Goal: Task Accomplishment & Management: Manage account settings

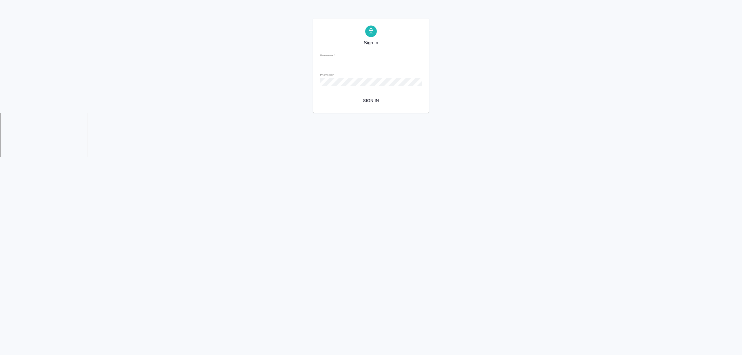
type input "[EMAIL_ADDRESS][DOMAIN_NAME]"
click at [367, 101] on span "Sign in" at bounding box center [370, 100] width 93 height 7
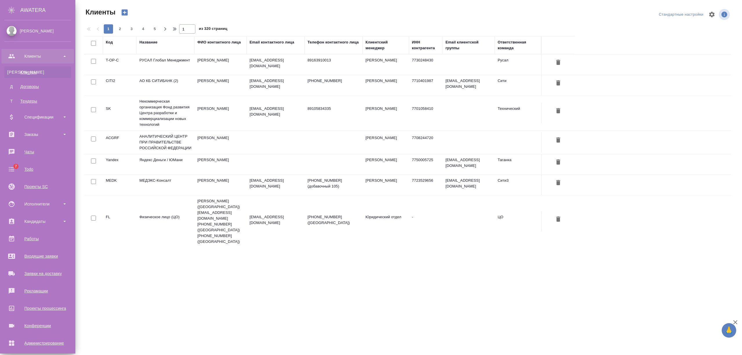
select select "RU"
click at [47, 205] on div "Исполнители" at bounding box center [37, 204] width 67 height 9
click at [38, 233] on div "Для CM/VM" at bounding box center [37, 234] width 61 height 6
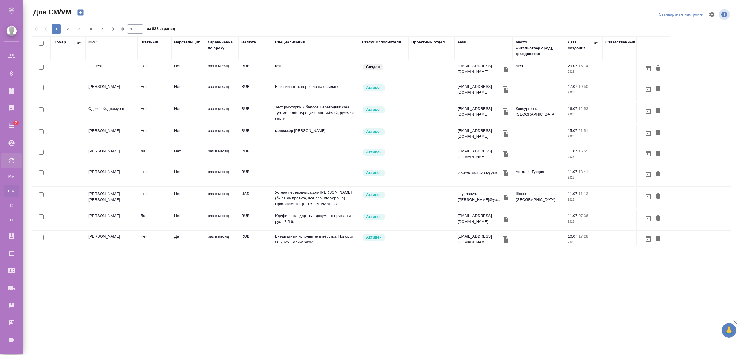
click at [94, 41] on div "ФИО" at bounding box center [92, 42] width 9 height 6
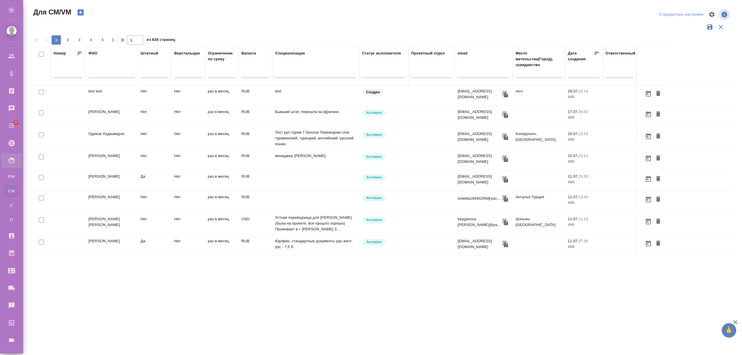
click at [100, 73] on input "text" at bounding box center [111, 74] width 46 height 7
paste input "Васютченко Александр Иванович"
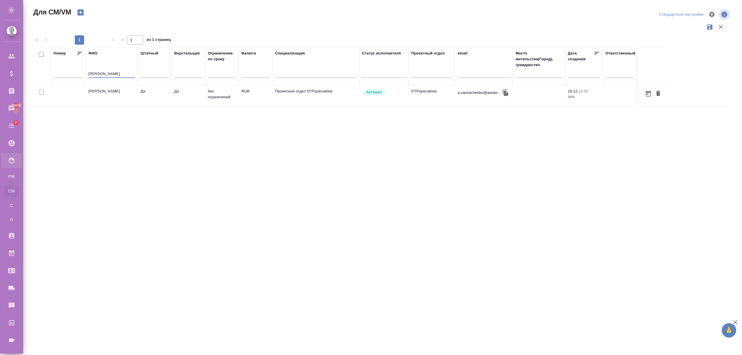
type input "Васютченко Александр Иванович"
click at [121, 99] on td "Васютченко Александр Иванович" at bounding box center [111, 95] width 52 height 20
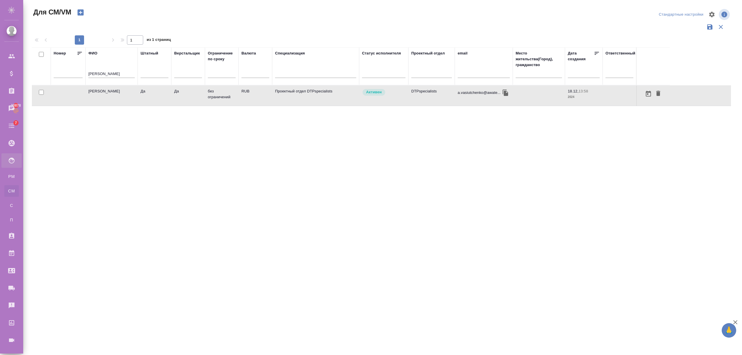
click at [121, 99] on td "Васютченко Александр Иванович" at bounding box center [111, 95] width 52 height 20
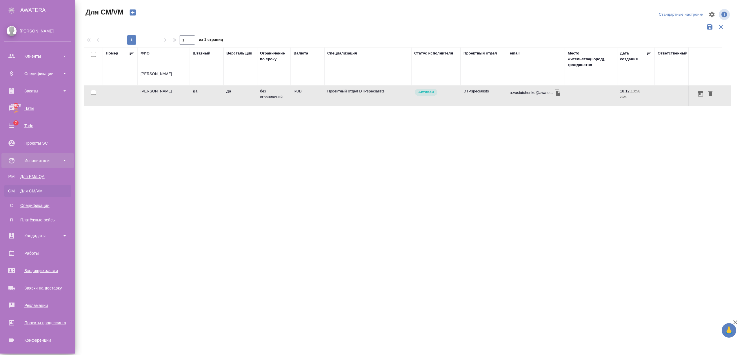
scroll to position [37, 0]
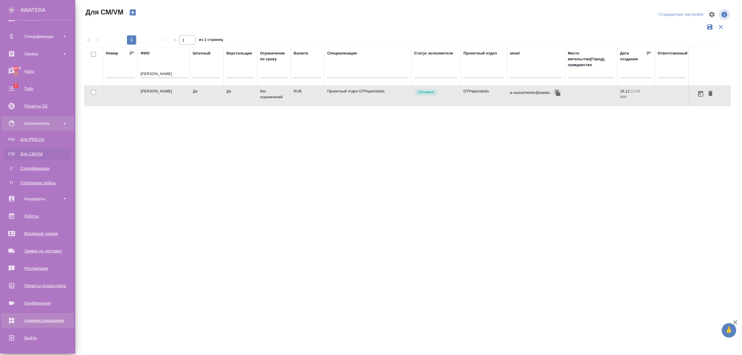
click at [36, 319] on div "Администрирование" at bounding box center [37, 320] width 67 height 9
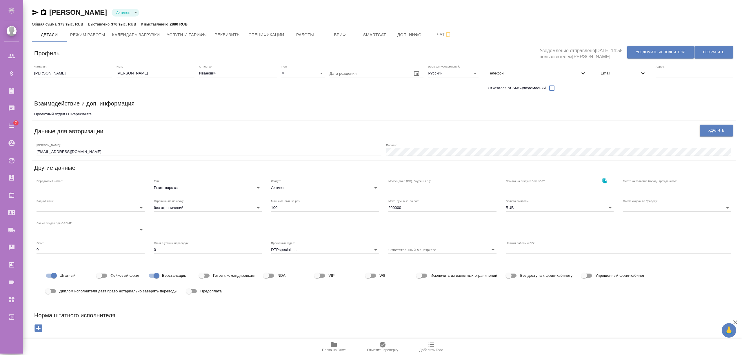
click at [194, 36] on span "Услуги и тарифы" at bounding box center [187, 34] width 40 height 7
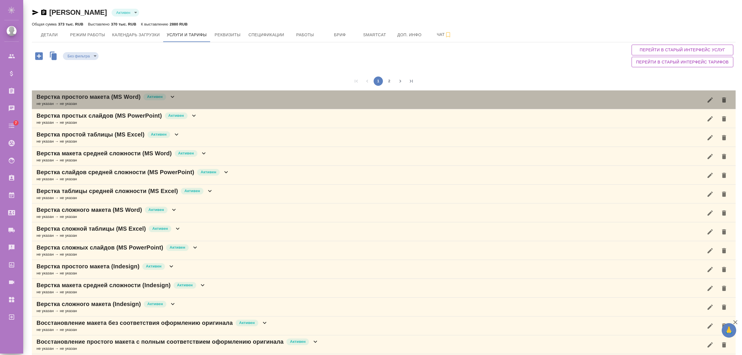
click at [173, 96] on icon at bounding box center [172, 97] width 3 height 2
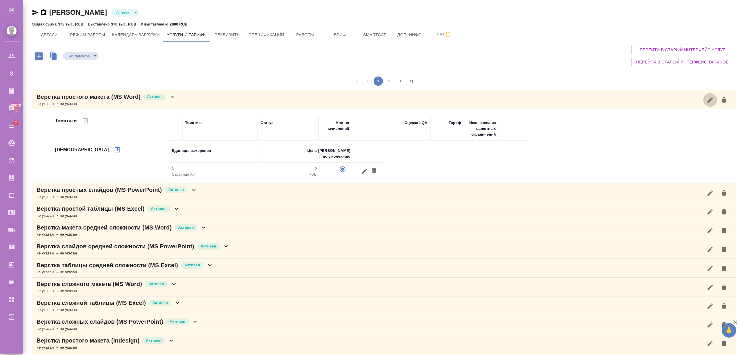
click at [709, 100] on icon "button" at bounding box center [709, 99] width 7 height 7
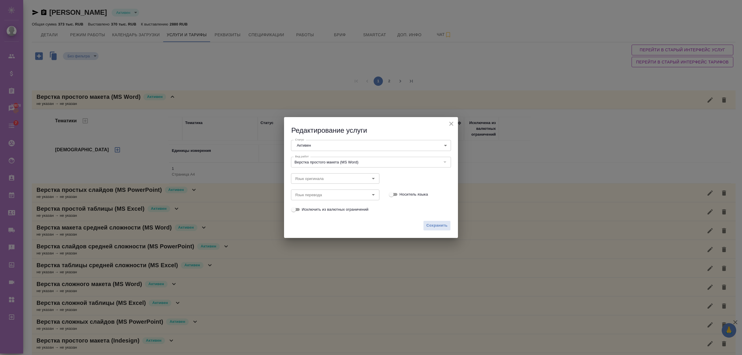
type input "Верстка простого макета (MS Word)"
click at [455, 122] on button "close" at bounding box center [451, 123] width 9 height 9
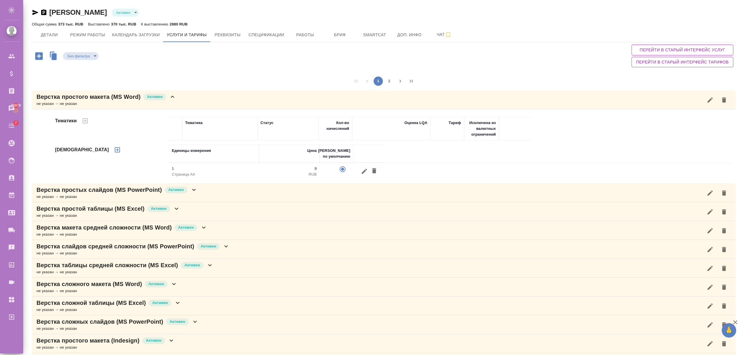
click at [39, 55] on icon "button" at bounding box center [39, 56] width 10 height 10
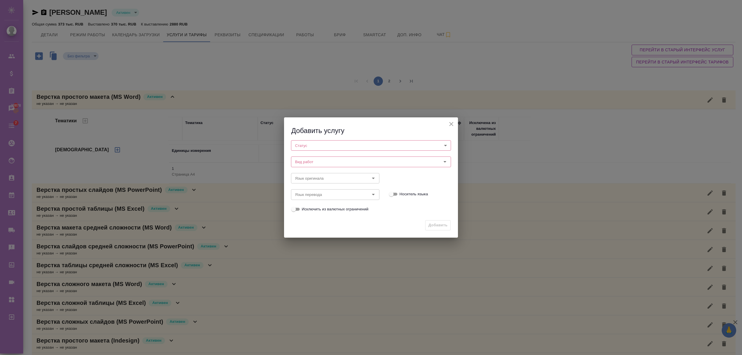
click at [451, 122] on icon "close" at bounding box center [451, 124] width 7 height 7
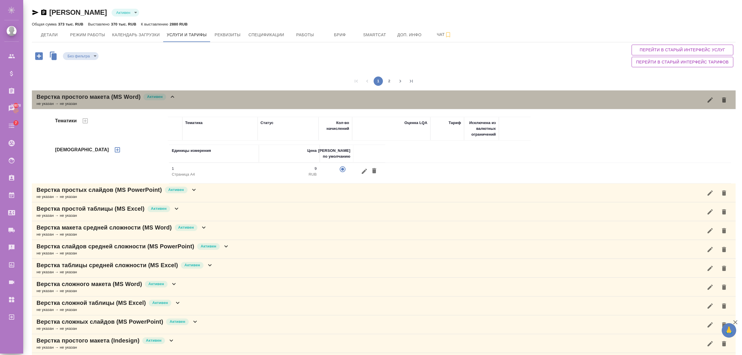
click at [175, 100] on icon at bounding box center [172, 96] width 7 height 7
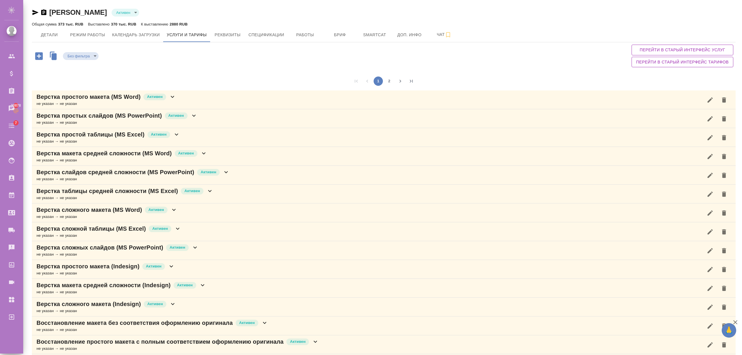
scroll to position [39, 0]
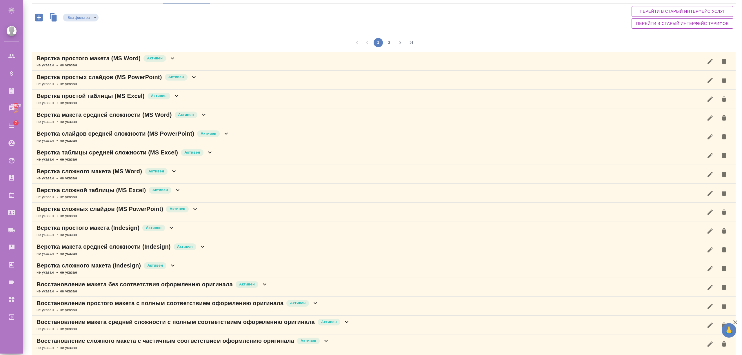
click at [387, 41] on button "2" at bounding box center [388, 42] width 9 height 9
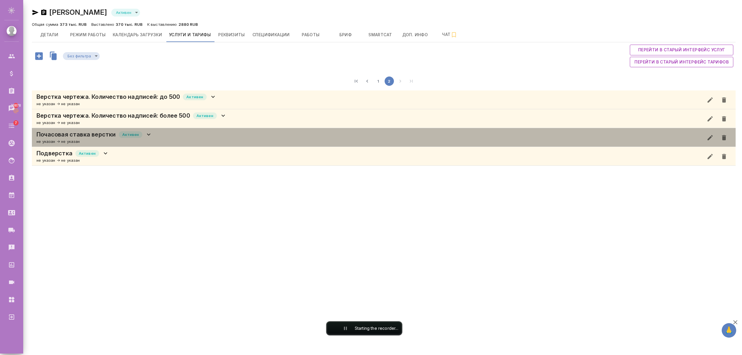
click at [149, 131] on icon at bounding box center [148, 134] width 7 height 7
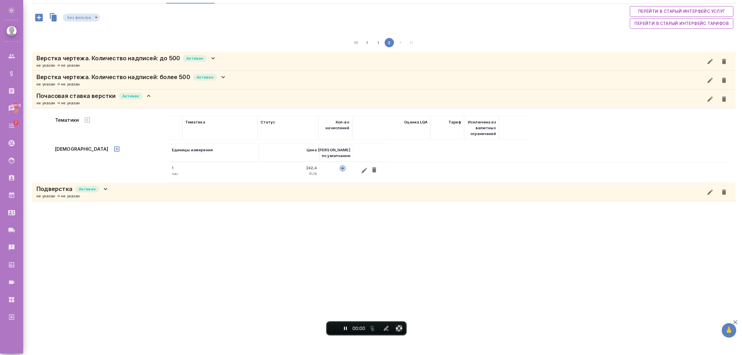
scroll to position [0, 0]
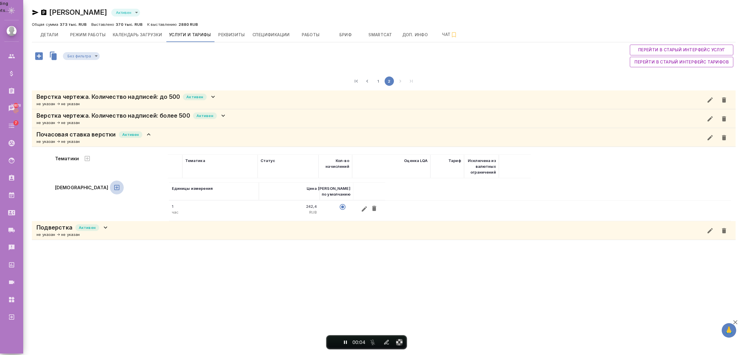
click at [113, 187] on icon "button" at bounding box center [116, 187] width 7 height 7
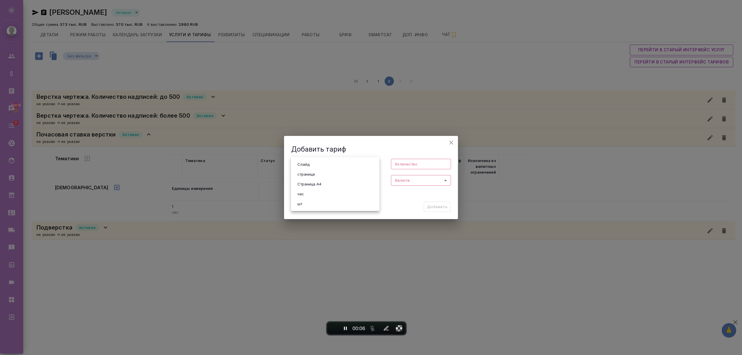
click at [331, 164] on body "🙏 .cls-1 fill:#fff; AWATERA Semenets Irina Клиенты Спецификации Заказы 30878 Ча…" at bounding box center [371, 200] width 742 height 401
click at [320, 173] on li "страница" at bounding box center [335, 174] width 88 height 10
type input "5a8b1489cc6b4906c91bfdb2"
click at [412, 163] on input "number" at bounding box center [421, 164] width 60 height 10
type input "2"
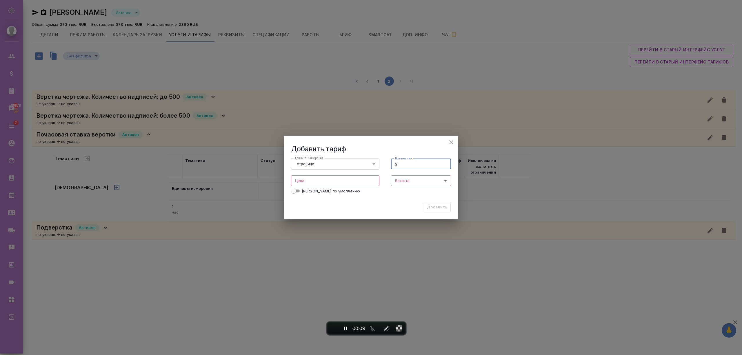
click at [313, 180] on input "number" at bounding box center [335, 180] width 88 height 10
type input "22"
click at [406, 183] on body "🙏 .cls-1 fill:#fff; AWATERA Semenets Irina Клиенты Спецификации Заказы 30878 Ча…" at bounding box center [371, 200] width 742 height 401
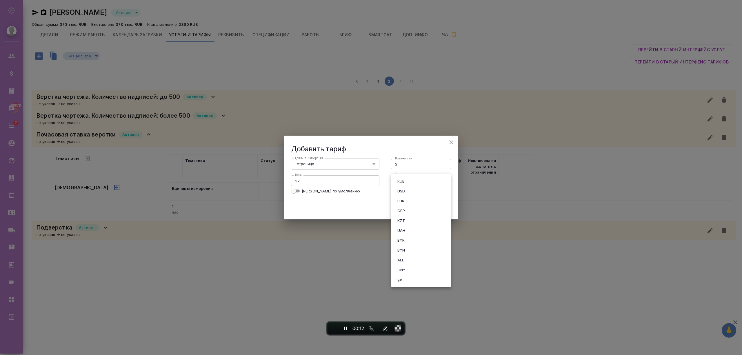
click at [404, 182] on button "RUB" at bounding box center [400, 181] width 11 height 6
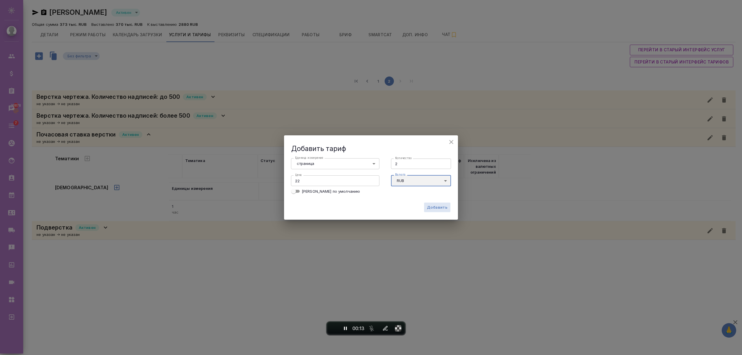
type input "RUB"
click at [295, 191] on input "Тариф по умолчанию" at bounding box center [293, 191] width 21 height 7
checkbox input "true"
click at [434, 208] on span "Добавить" at bounding box center [437, 207] width 21 height 7
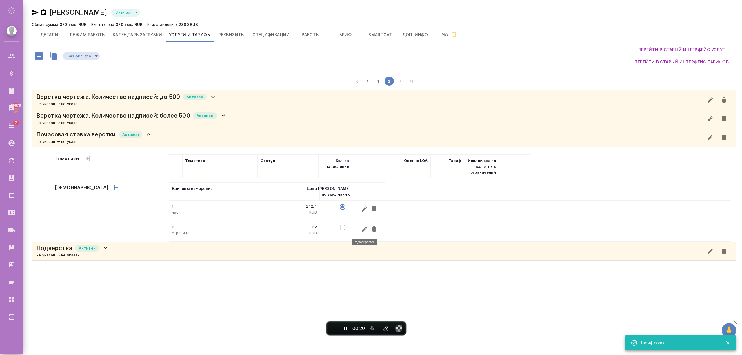
click at [365, 232] on icon "button" at bounding box center [364, 229] width 7 height 7
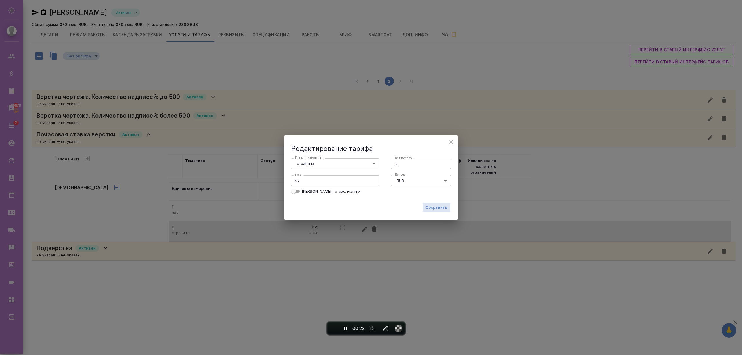
click at [306, 192] on span "Тариф по умолчанию" at bounding box center [331, 191] width 58 height 6
click at [304, 192] on input "Тариф по умолчанию" at bounding box center [293, 191] width 21 height 7
checkbox input "true"
click at [440, 205] on span "Сохранить" at bounding box center [436, 207] width 22 height 7
click at [451, 141] on icon "close" at bounding box center [451, 142] width 4 height 4
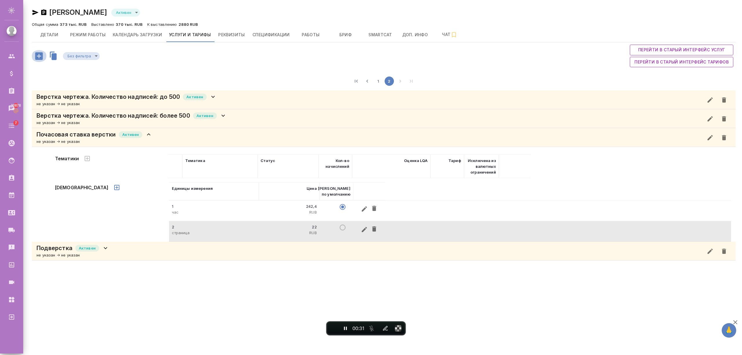
click at [40, 57] on icon "button" at bounding box center [39, 56] width 8 height 8
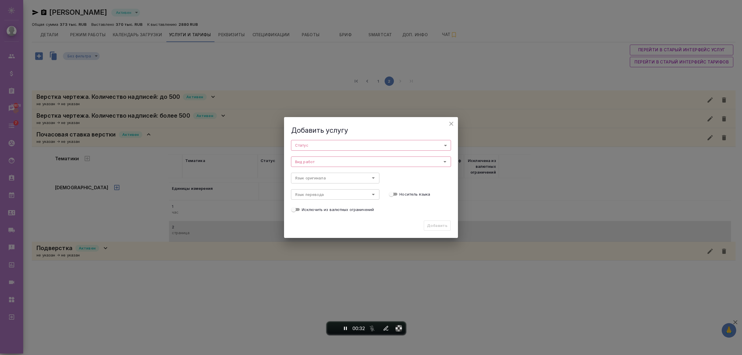
click at [332, 149] on body "🙏 .cls-1 fill:#fff; AWATERA Semenets Irina Клиенты Спецификации Заказы 30878 Ча…" at bounding box center [371, 200] width 742 height 401
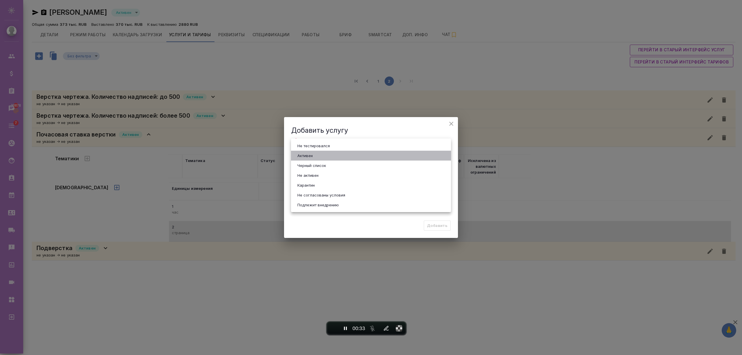
click at [316, 153] on li "Активен" at bounding box center [371, 156] width 160 height 10
type input "active"
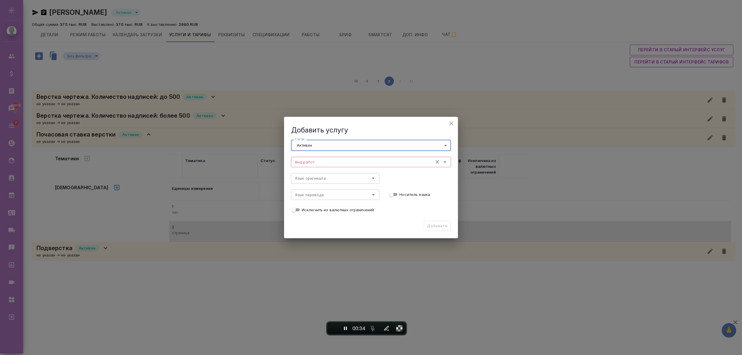
click at [321, 163] on input "Вид работ" at bounding box center [361, 161] width 137 height 7
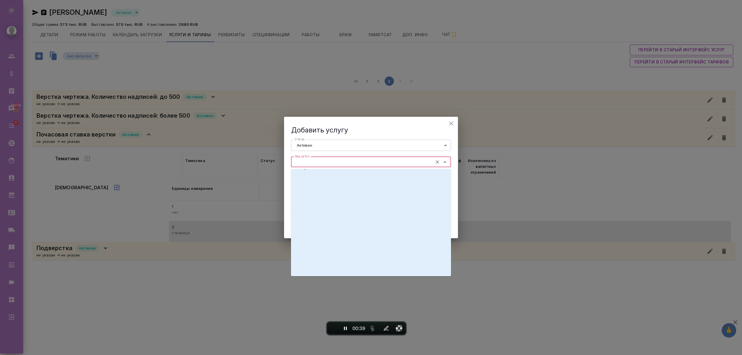
scroll to position [695, 0]
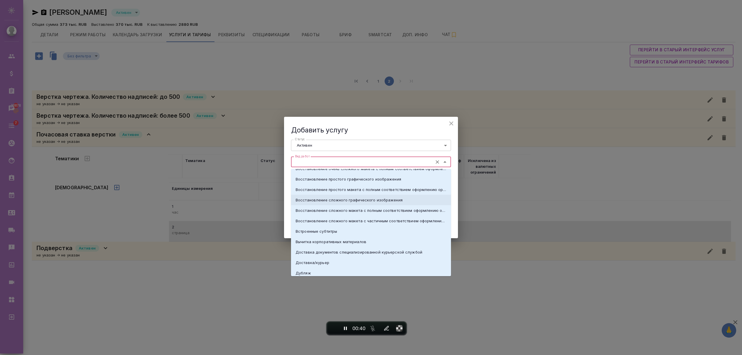
click at [317, 203] on li "Восстановление сложного графического изображения" at bounding box center [371, 200] width 160 height 10
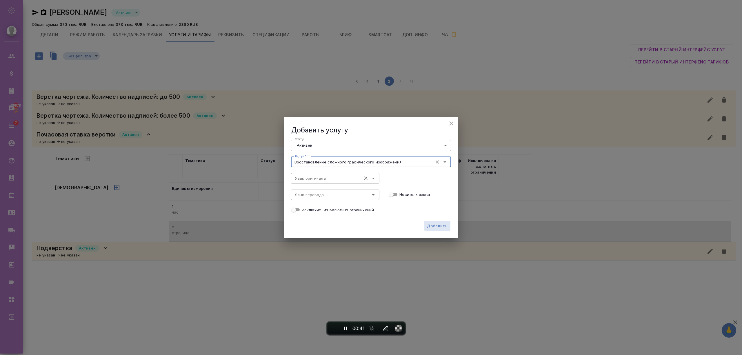
click at [344, 178] on input "Язык оригинала" at bounding box center [325, 178] width 65 height 7
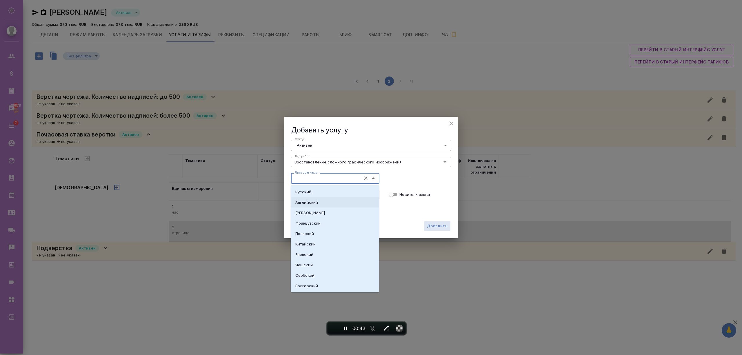
click at [424, 186] on div "Носитель языка" at bounding box center [421, 194] width 72 height 19
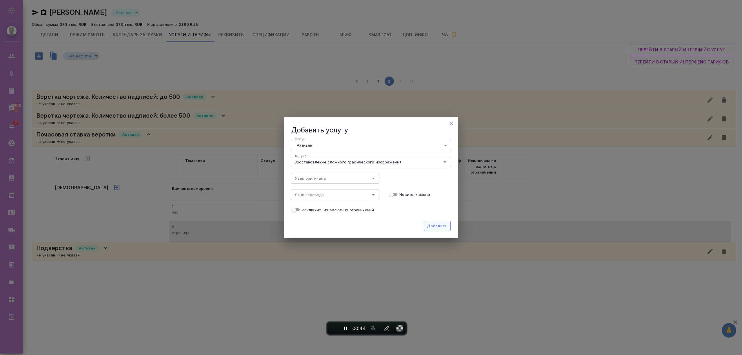
click at [436, 223] on span "Добавить" at bounding box center [437, 225] width 21 height 7
click at [428, 161] on input "Восстановление сложного графического изображения" at bounding box center [361, 161] width 137 height 7
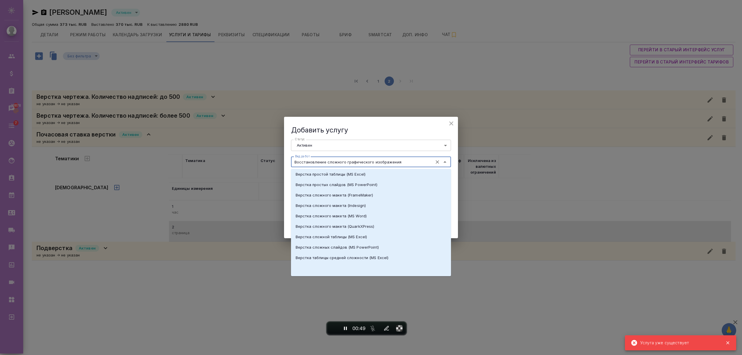
scroll to position [425, 0]
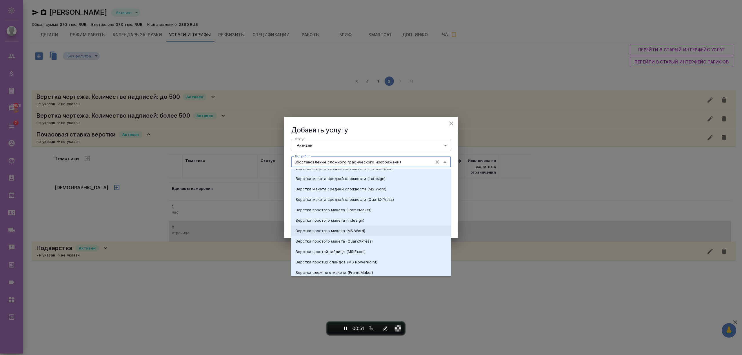
click at [346, 226] on li "Верстка простого макета (MS Word)" at bounding box center [371, 230] width 160 height 10
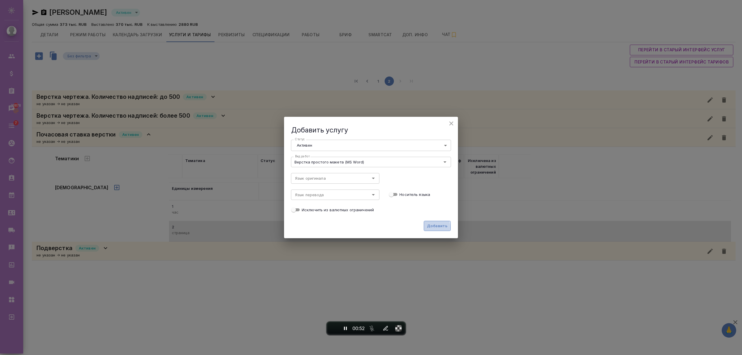
click at [428, 227] on button "Добавить" at bounding box center [437, 226] width 27 height 10
click at [378, 159] on input "Верстка простого макета (MS Word)" at bounding box center [361, 161] width 137 height 7
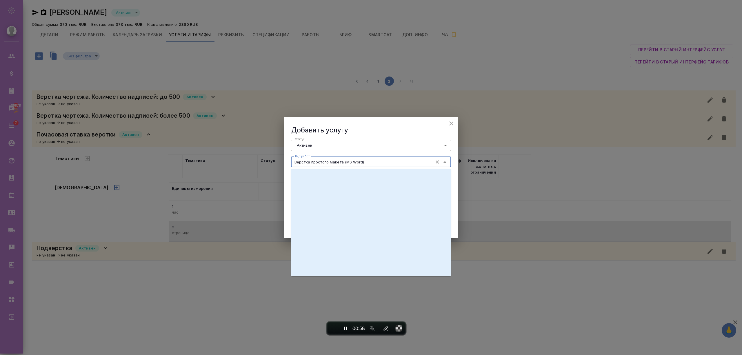
scroll to position [463, 0]
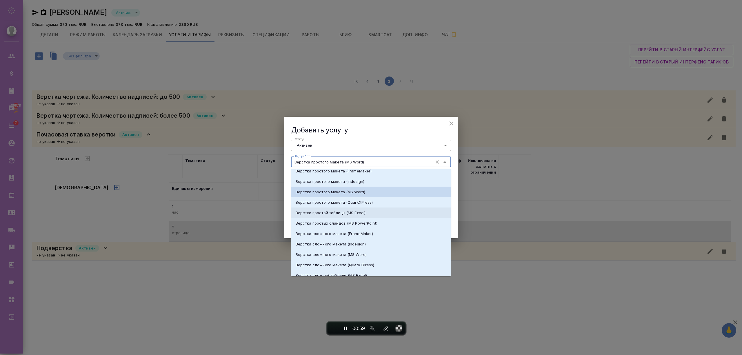
click at [313, 211] on p "Верстка простой таблицы (MS Excel)" at bounding box center [330, 213] width 70 height 6
type input "Верстка простой таблицы (MS Excel)"
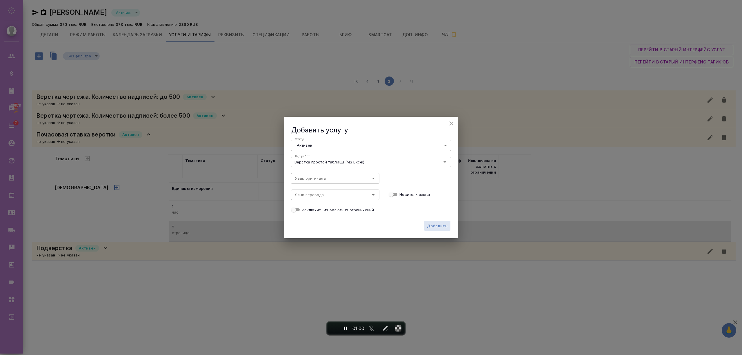
click at [440, 220] on div "Добавить" at bounding box center [371, 228] width 174 height 20
click at [440, 224] on span "Добавить" at bounding box center [437, 225] width 21 height 7
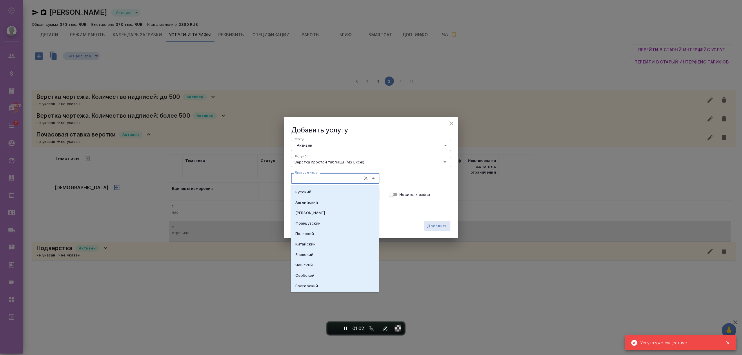
click at [351, 181] on input "Язык оригинала" at bounding box center [325, 178] width 65 height 7
click at [321, 203] on li "Английский" at bounding box center [335, 202] width 88 height 10
type input "Английский"
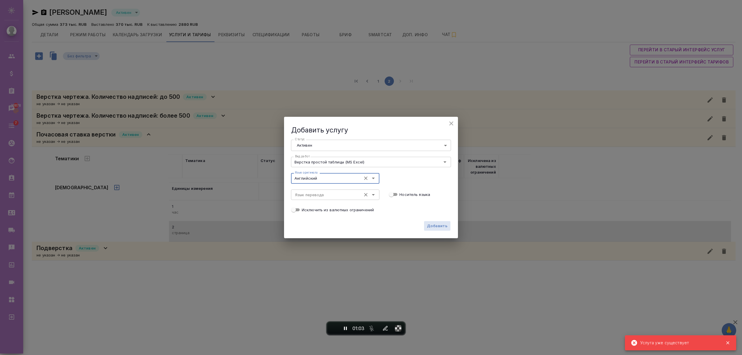
click at [320, 195] on input "Язык перевода" at bounding box center [325, 194] width 65 height 7
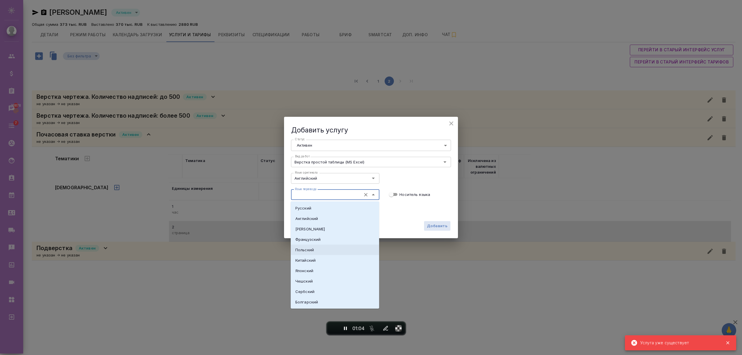
click at [310, 245] on li "Польский" at bounding box center [335, 249] width 88 height 10
type input "Польский"
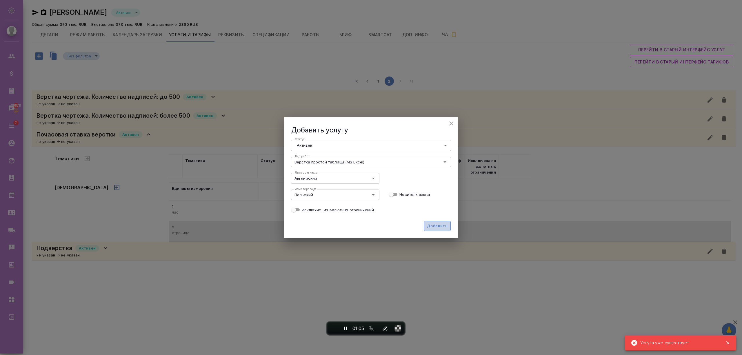
click at [444, 222] on button "Добавить" at bounding box center [437, 226] width 27 height 10
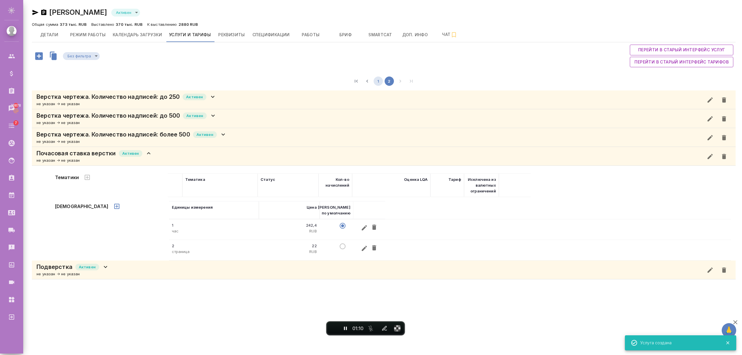
click at [375, 82] on button "1" at bounding box center [377, 80] width 9 height 9
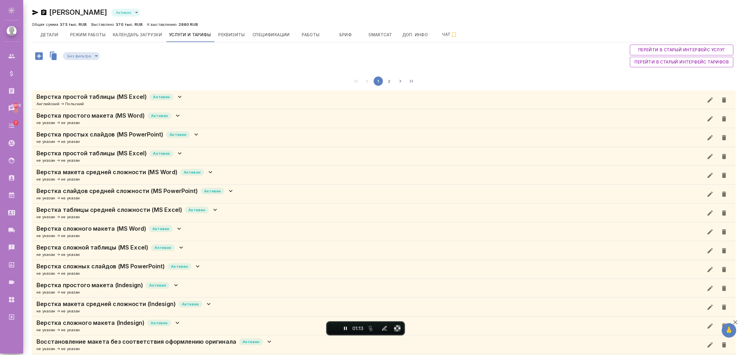
click at [640, 48] on span "Перейти в старый интерфейс услуг" at bounding box center [681, 49] width 94 height 7
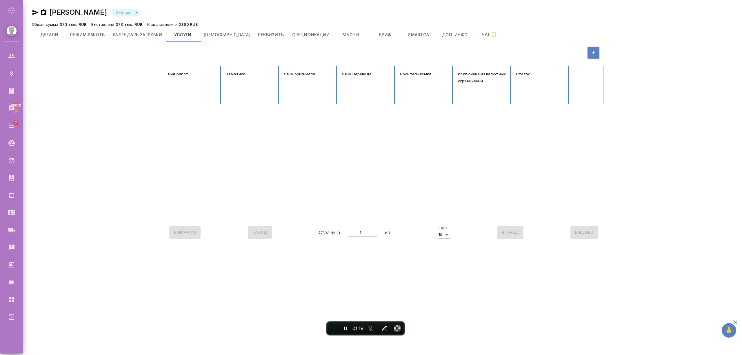
click at [337, 137] on div at bounding box center [383, 162] width 440 height 116
click at [601, 49] on div at bounding box center [383, 52] width 440 height 21
click at [593, 51] on icon "button" at bounding box center [593, 52] width 5 height 5
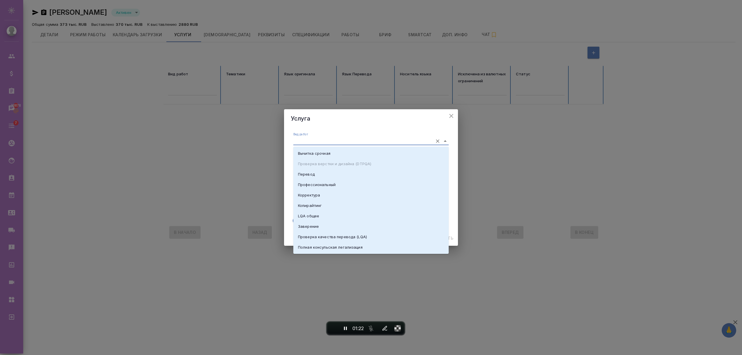
click at [309, 141] on input "Вид работ" at bounding box center [361, 141] width 137 height 8
click at [313, 156] on li "Вычитка срочная" at bounding box center [370, 153] width 155 height 10
type input "Вычитка срочная"
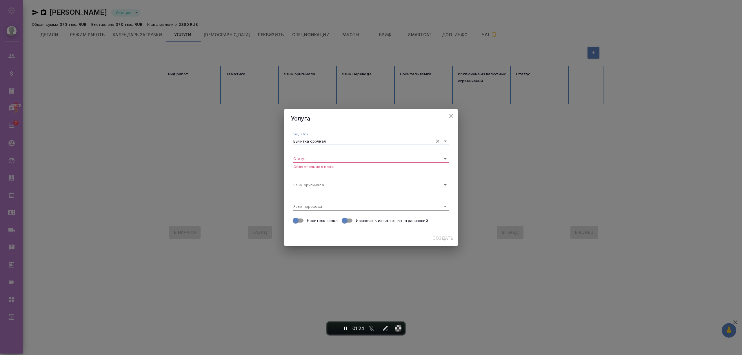
click at [351, 142] on input "Вычитка срочная" at bounding box center [361, 141] width 137 height 8
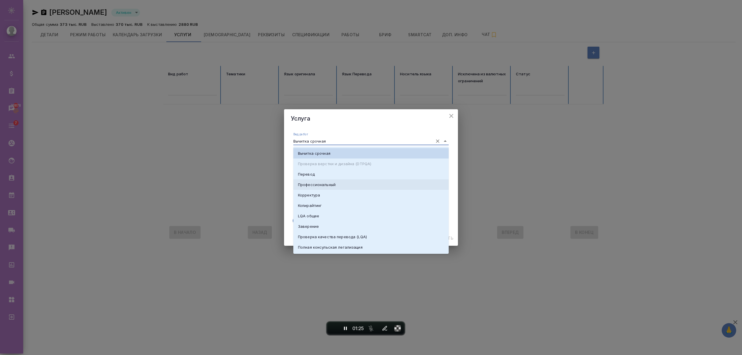
click at [510, 160] on div "Услуга Вид работ Вычитка срочная Статус ​ Обязательное поле Язык оригинала Язык…" at bounding box center [371, 177] width 742 height 355
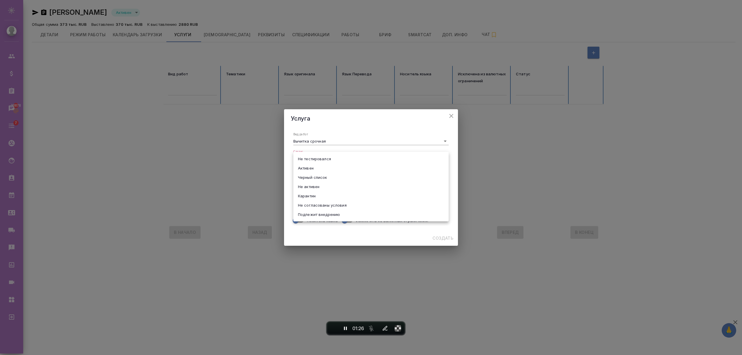
click at [351, 158] on body "🙏 .cls-1 fill:#fff; AWATERA Semenets Irina Клиенты Спецификации Заказы 30878 Ча…" at bounding box center [371, 200] width 742 height 401
click at [339, 161] on li "Не тестировался" at bounding box center [370, 158] width 155 height 9
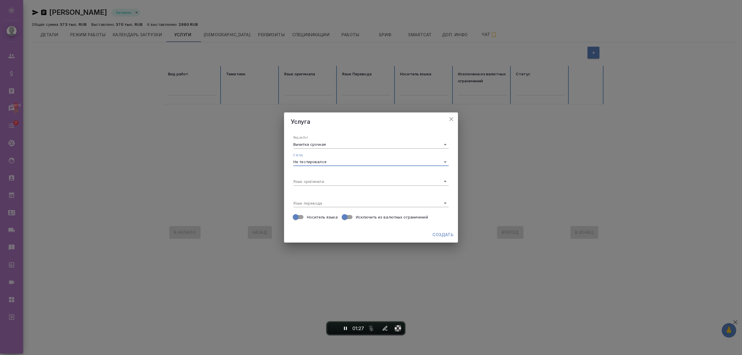
click at [331, 160] on body "🙏 .cls-1 fill:#fff; AWATERA Semenets Irina Клиенты Спецификации Заказы 30878 Ча…" at bounding box center [371, 200] width 742 height 401
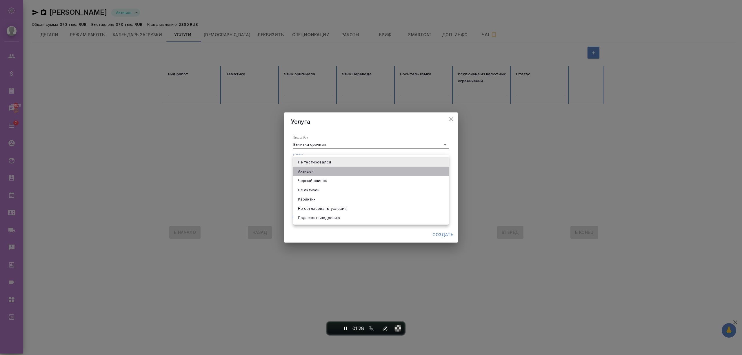
click at [320, 171] on li "Активен" at bounding box center [370, 171] width 155 height 9
type input "active"
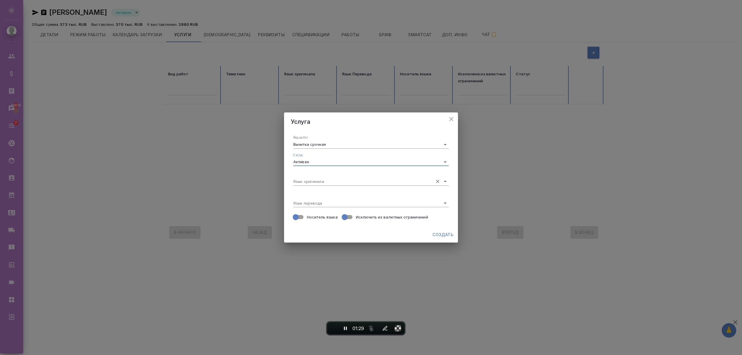
click at [328, 180] on input "Язык оригинала" at bounding box center [361, 181] width 137 height 8
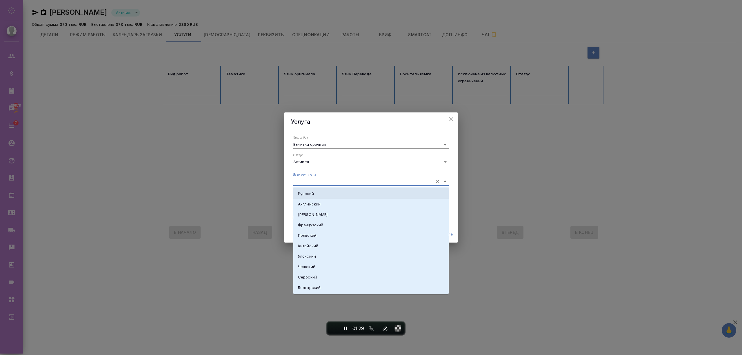
click at [317, 196] on li "Русский" at bounding box center [370, 193] width 155 height 10
type input "Русский"
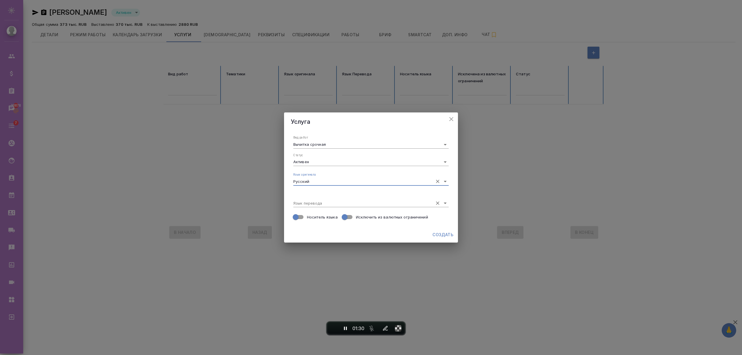
click at [320, 198] on div "Язык перевода" at bounding box center [370, 200] width 155 height 13
click at [324, 204] on input "Язык перевода" at bounding box center [361, 203] width 137 height 8
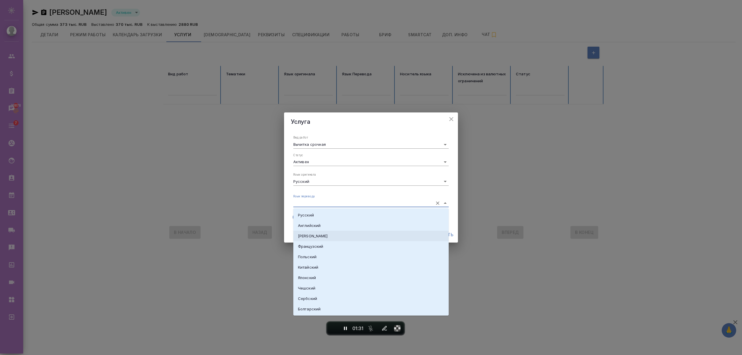
click at [323, 236] on li "Немецкий" at bounding box center [370, 236] width 155 height 10
type input "Немецкий"
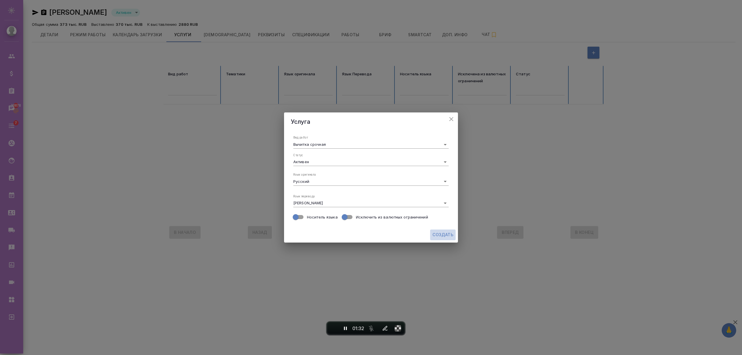
click at [441, 233] on span "Создать" at bounding box center [442, 234] width 21 height 7
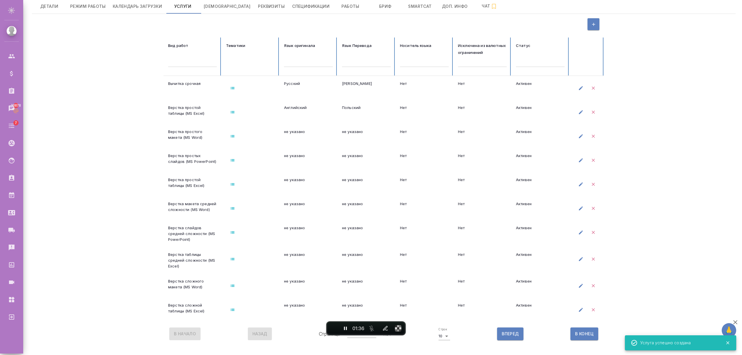
scroll to position [0, 0]
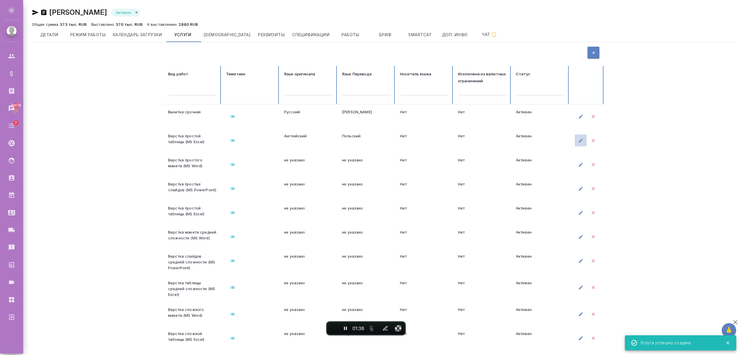
click at [583, 142] on button "button" at bounding box center [580, 140] width 12 height 12
type input "Верстка простой таблицы (MS Excel)"
type input "Английский"
type input "Польский"
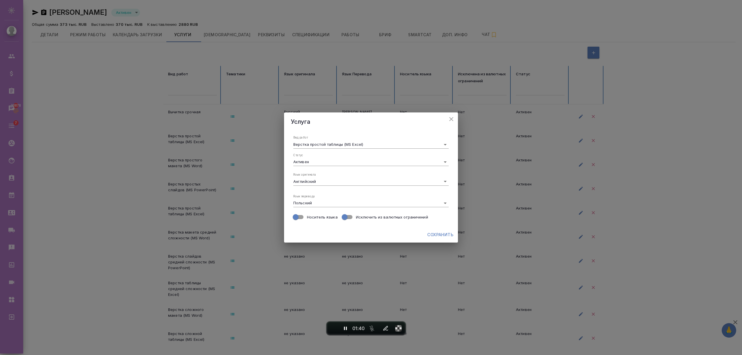
click at [446, 118] on h2 "Услуга" at bounding box center [371, 121] width 160 height 9
click at [451, 119] on icon "close" at bounding box center [451, 119] width 7 height 7
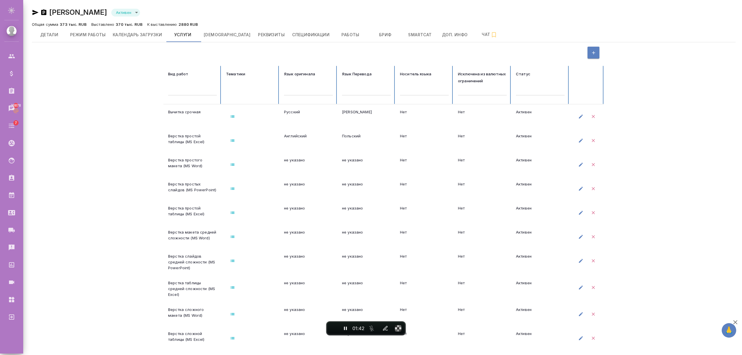
click at [224, 161] on td at bounding box center [250, 164] width 58 height 24
click at [231, 163] on icon "button" at bounding box center [232, 164] width 5 height 5
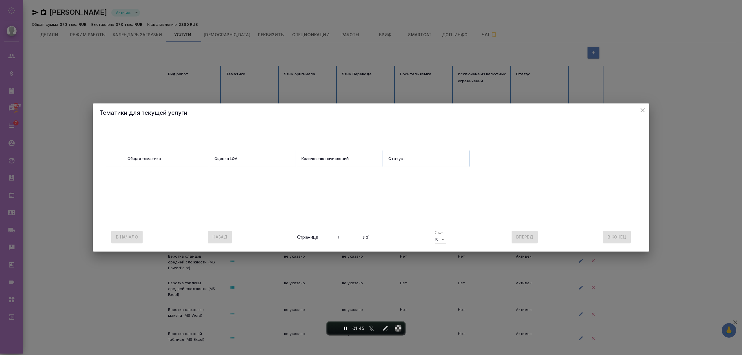
click at [643, 110] on icon "close" at bounding box center [642, 110] width 7 height 7
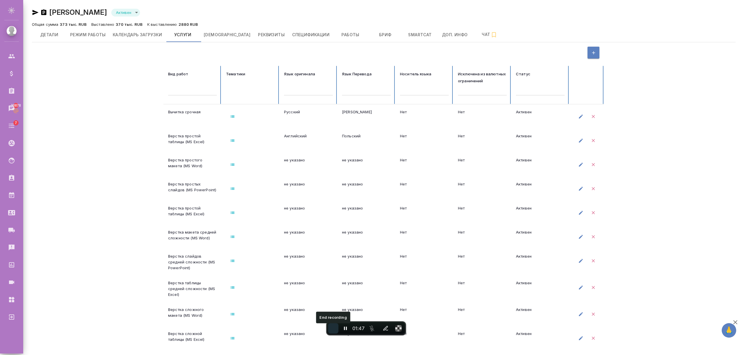
click at [333, 328] on span "End recording" at bounding box center [333, 328] width 0 height 0
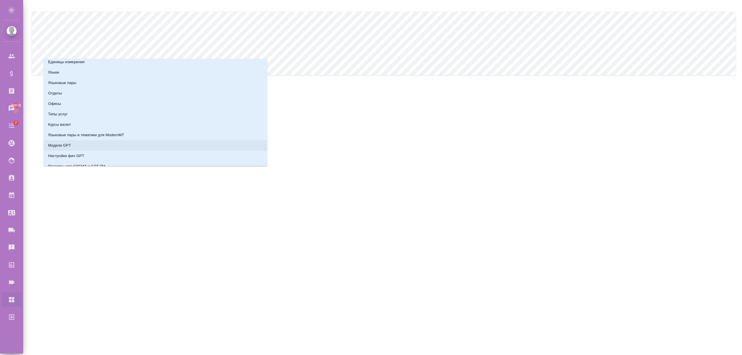
scroll to position [12, 0]
click at [60, 127] on p "Типы услуг" at bounding box center [58, 126] width 20 height 6
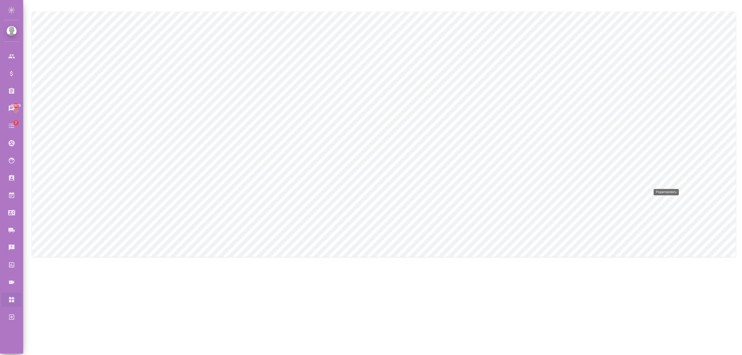
type input "dtp"
type input "Верстка"
checkbox input "true"
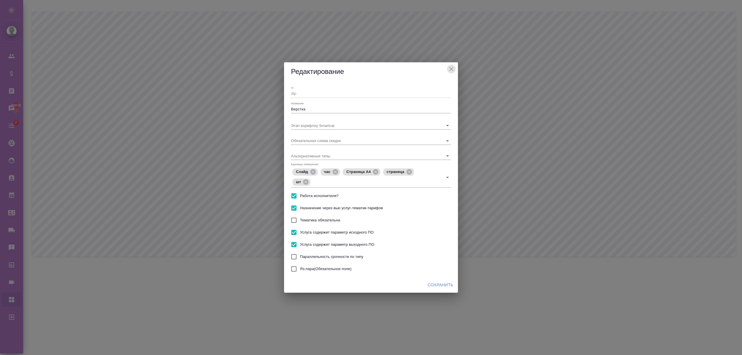
click at [451, 69] on icon "close" at bounding box center [451, 69] width 4 height 4
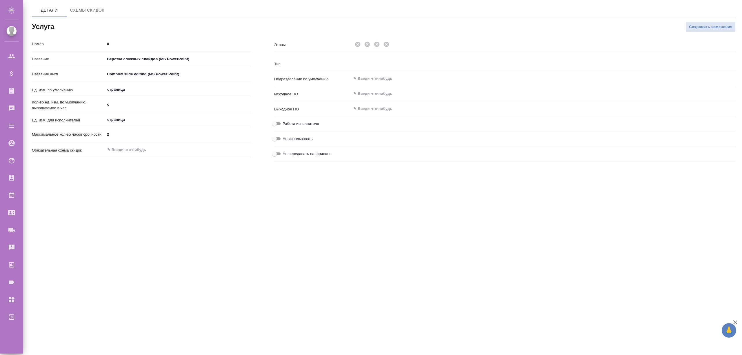
type input "Верстка"
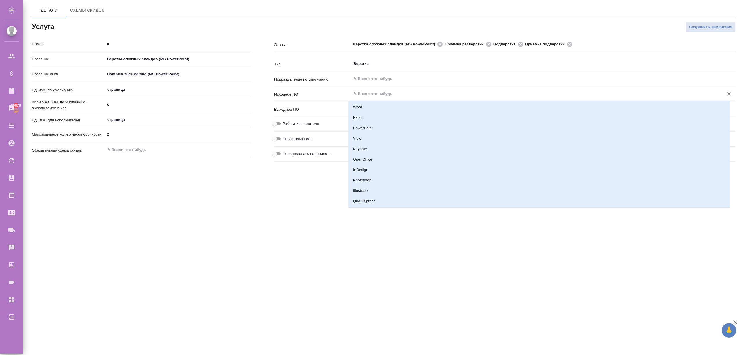
click at [362, 93] on input "text" at bounding box center [534, 93] width 362 height 7
click at [323, 216] on div ".cls-1 fill:#fff; AWATERA [PERSON_NAME] Спецификации Заказы 30878 Чаты Todo Про…" at bounding box center [371, 177] width 742 height 355
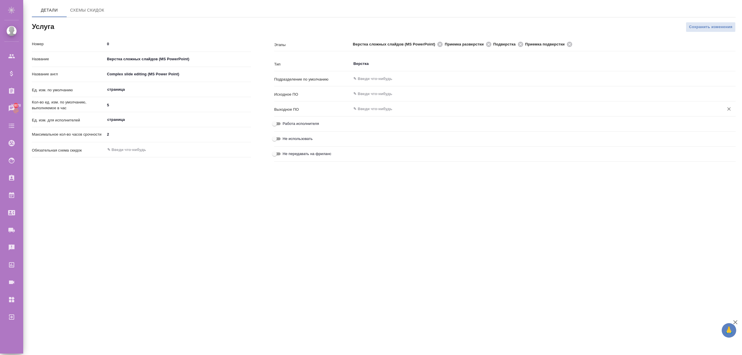
click at [379, 109] on input "text" at bounding box center [534, 108] width 362 height 7
click at [254, 242] on div ".cls-1 fill:#fff; AWATERA [PERSON_NAME] Спецификации Заказы 30878 Чаты Todo Про…" at bounding box center [371, 177] width 742 height 355
